Goal: Task Accomplishment & Management: Manage account settings

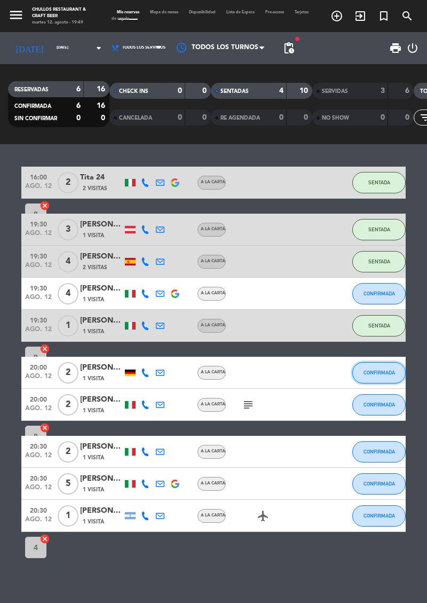
click at [380, 373] on span "CONFIRMADA" at bounding box center [380, 373] width 32 height 6
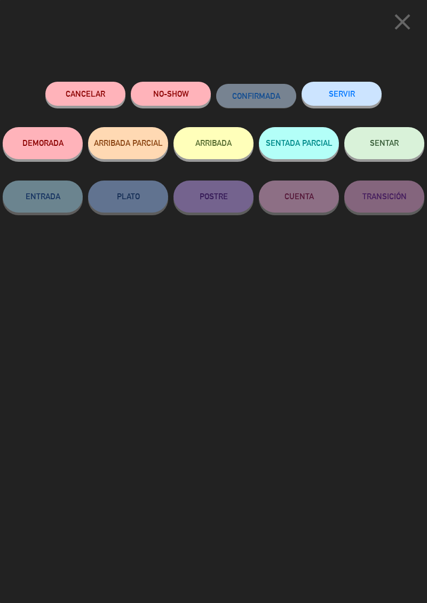
click at [357, 89] on button "SERVIR" at bounding box center [342, 94] width 80 height 24
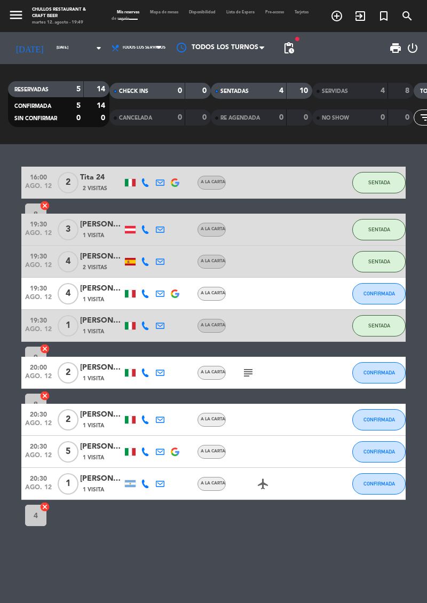
click at [365, 96] on div "4" at bounding box center [374, 91] width 21 height 12
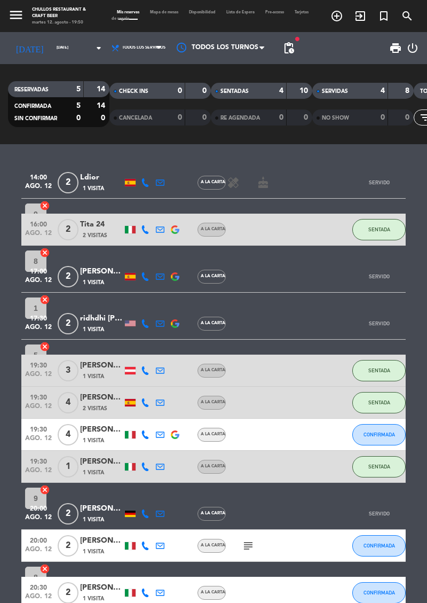
click at [313, 515] on div at bounding box center [271, 514] width 90 height 32
click at [175, 509] on div at bounding box center [175, 514] width 15 height 32
click at [379, 497] on div "14:00 ago. 12 2 Ldior 1 Visita A la carta healing cake SERVIDO 9 cancel 16:00 a…" at bounding box center [213, 420] width 385 height 506
click at [271, 508] on div at bounding box center [271, 514] width 90 height 32
click at [181, 514] on div at bounding box center [175, 514] width 15 height 32
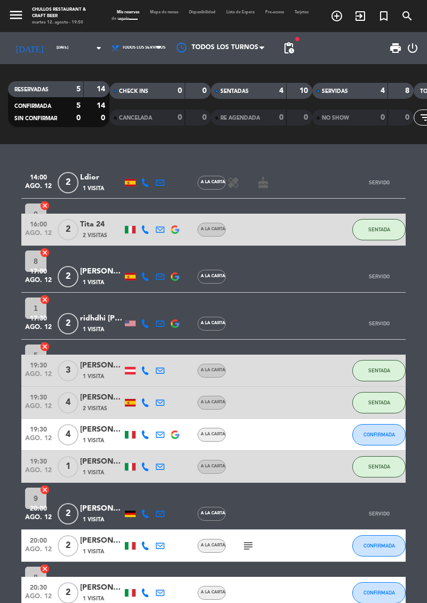
click at [225, 516] on div "A la carta" at bounding box center [213, 513] width 25 height 7
click at [100, 514] on div "[PERSON_NAME]" at bounding box center [101, 509] width 43 height 12
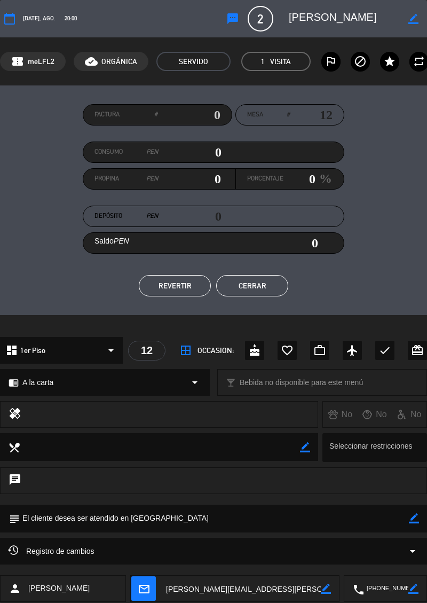
click at [175, 295] on button "REVERTIR" at bounding box center [175, 285] width 72 height 21
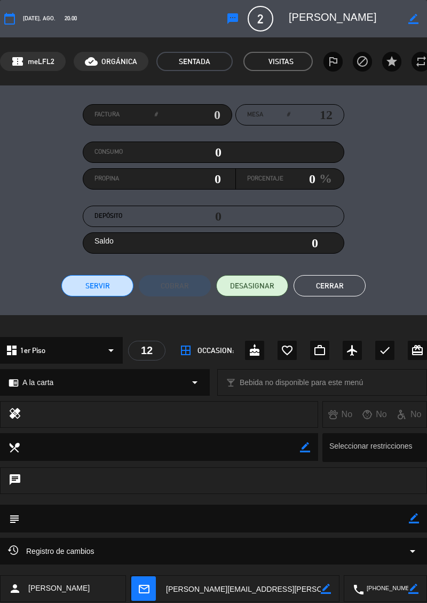
click at [345, 286] on button "Cerrar" at bounding box center [330, 285] width 72 height 21
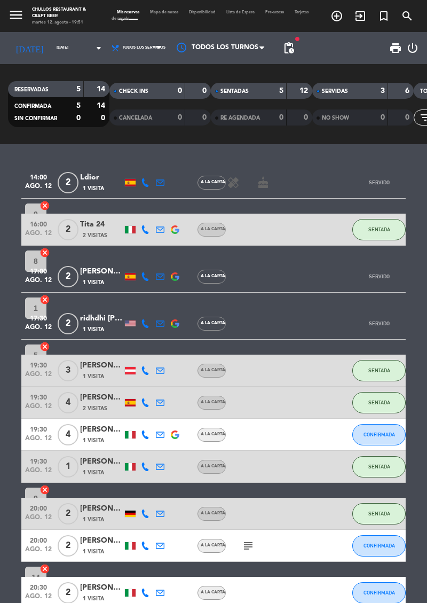
scroll to position [72, 0]
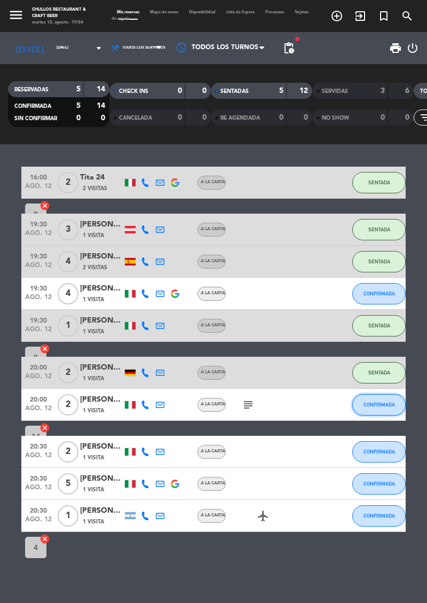
click at [374, 405] on span "CONFIRMADA" at bounding box center [380, 405] width 32 height 6
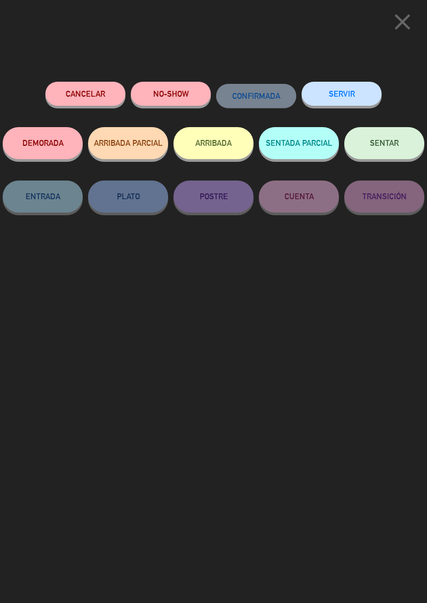
click at [399, 145] on button "SENTAR" at bounding box center [384, 143] width 80 height 32
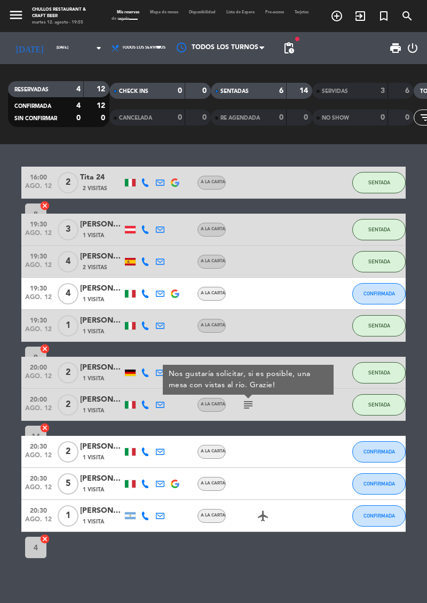
click at [315, 590] on div "16:00 [DATE] 2 Tita 24 2 Visitas A la carta SENTADA 8 cancel 19:30 [DATE] 3 [PE…" at bounding box center [213, 373] width 427 height 459
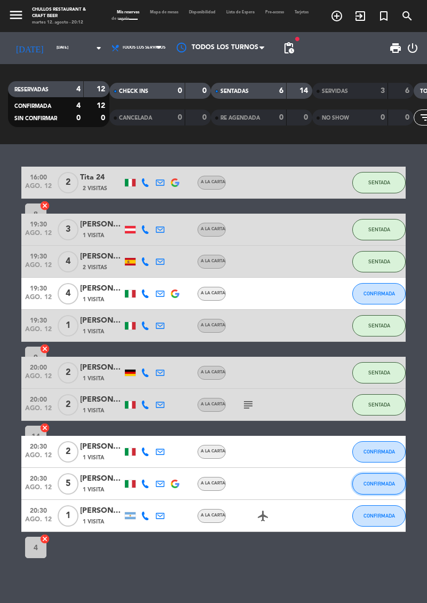
click at [380, 479] on button "CONFIRMADA" at bounding box center [378, 483] width 53 height 21
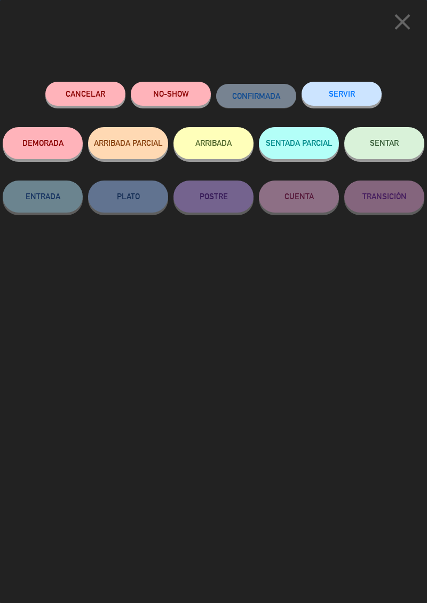
click at [387, 151] on button "SENTAR" at bounding box center [384, 143] width 80 height 32
